Goal: Find specific page/section: Find specific page/section

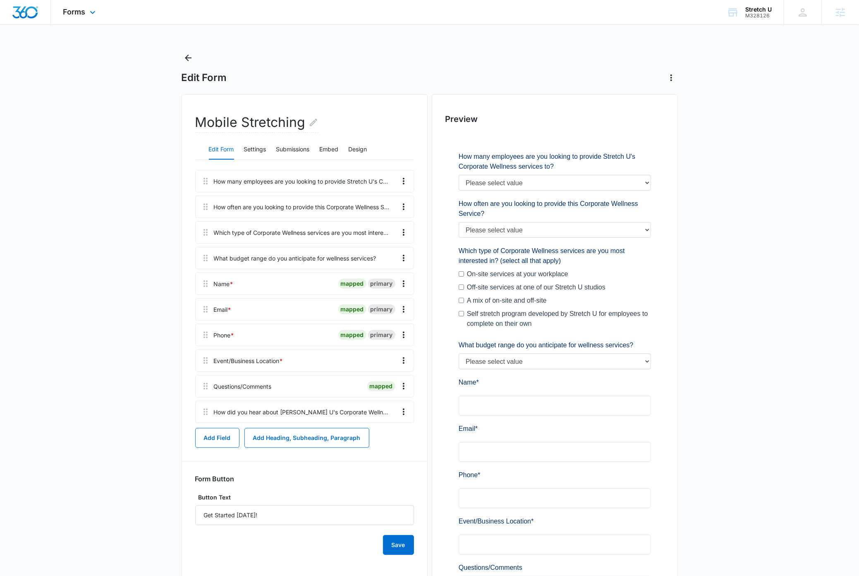
click at [21, 12] on img "Dashboard" at bounding box center [25, 12] width 26 height 12
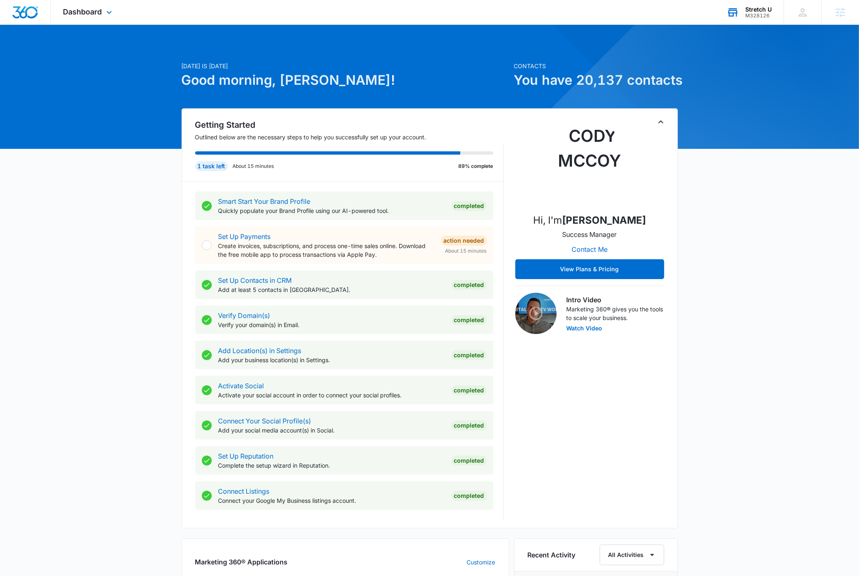
click at [769, 13] on div "M328126" at bounding box center [758, 16] width 26 height 6
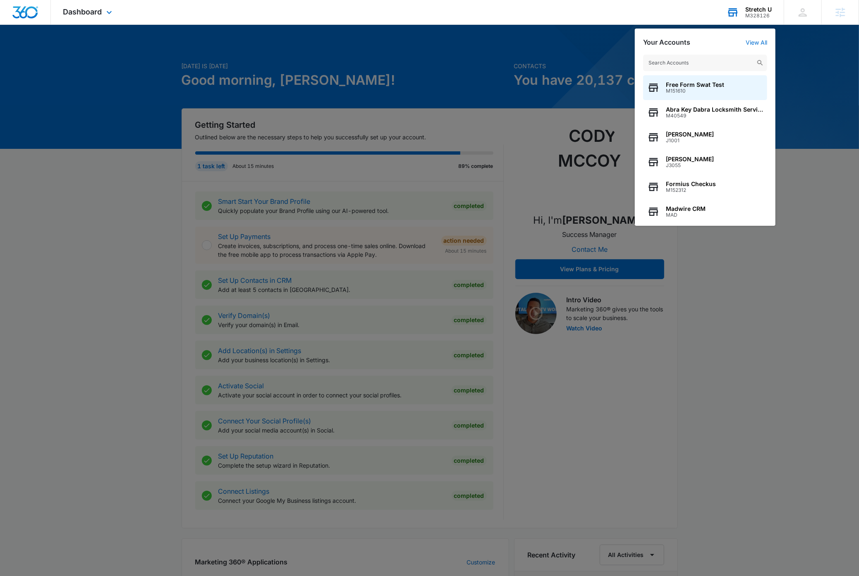
click at [704, 63] on input "text" at bounding box center [705, 63] width 124 height 17
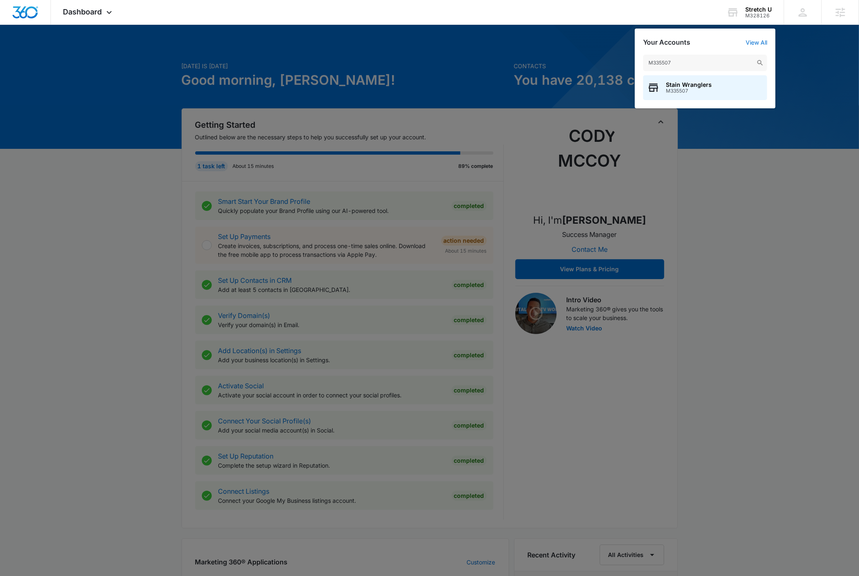
type input "M335507"
click at [712, 91] on div "Stain Wranglers M335507" at bounding box center [705, 87] width 124 height 25
